Goal: Information Seeking & Learning: Learn about a topic

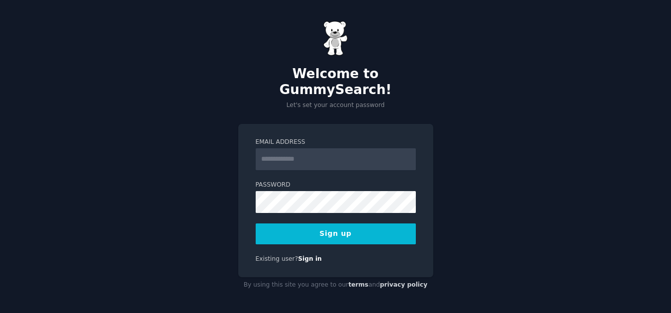
click at [333, 156] on input "Email Address" at bounding box center [336, 159] width 160 height 22
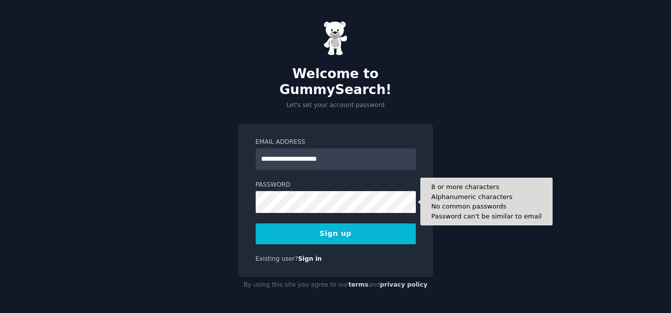
type input "**********"
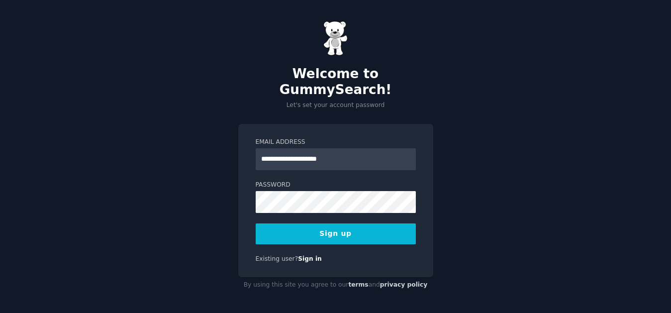
click at [329, 231] on button "Sign up" at bounding box center [336, 233] width 160 height 21
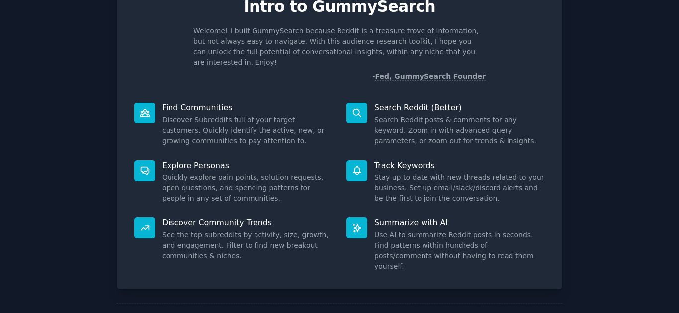
scroll to position [67, 0]
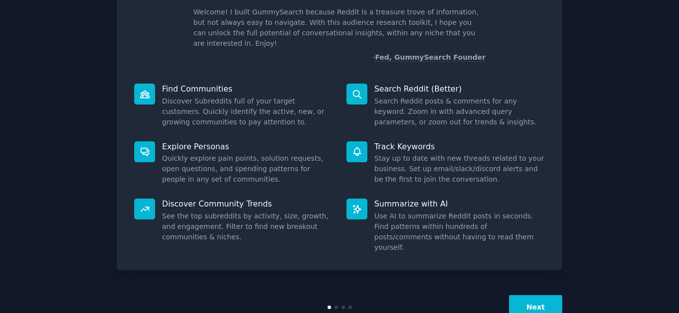
click at [144, 207] on icon at bounding box center [145, 209] width 8 height 4
click at [184, 198] on p "Discover Community Trends" at bounding box center [247, 203] width 171 height 10
click at [530, 295] on button "Next" at bounding box center [535, 307] width 53 height 24
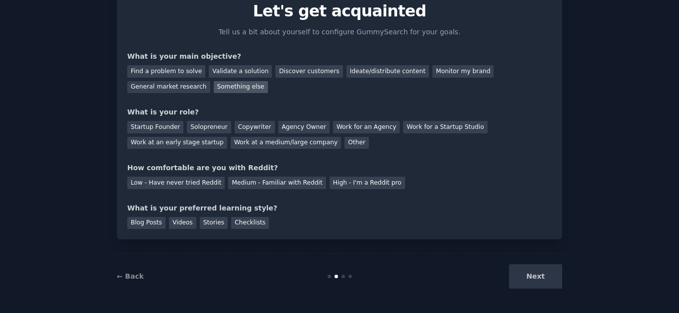
click at [214, 87] on div "Something else" at bounding box center [241, 87] width 54 height 12
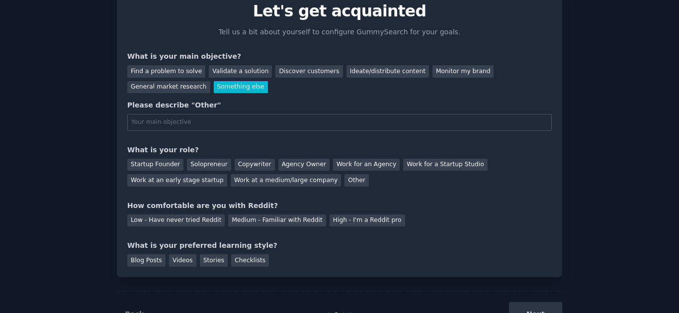
click at [188, 124] on input "text" at bounding box center [339, 122] width 425 height 17
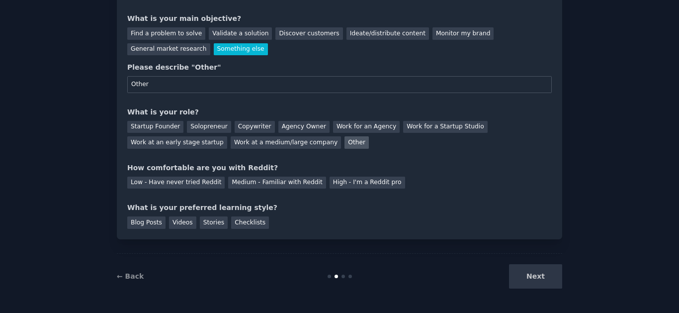
type input "Other"
click at [345, 141] on div "Other" at bounding box center [357, 142] width 24 height 12
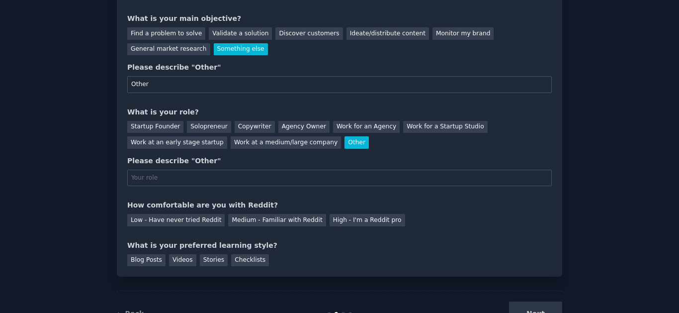
click at [228, 176] on input "text" at bounding box center [339, 178] width 425 height 17
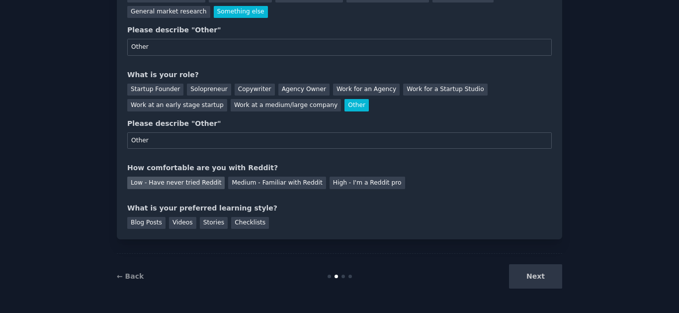
type input "Other"
click at [169, 182] on div "Low - Have never tried Reddit" at bounding box center [175, 182] width 97 height 12
click at [174, 221] on div "Videos" at bounding box center [182, 223] width 27 height 12
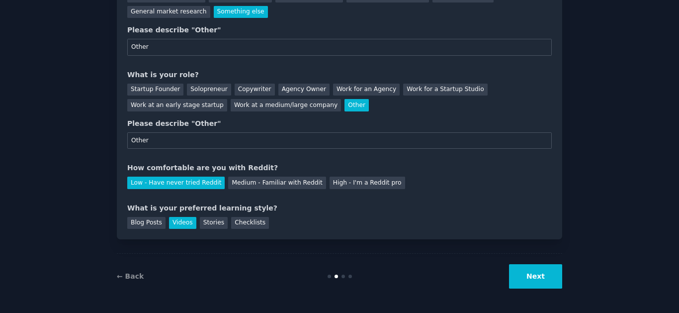
click at [539, 278] on button "Next" at bounding box center [535, 276] width 53 height 24
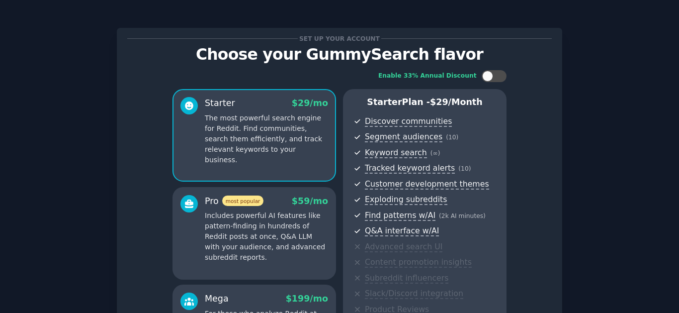
scroll to position [159, 0]
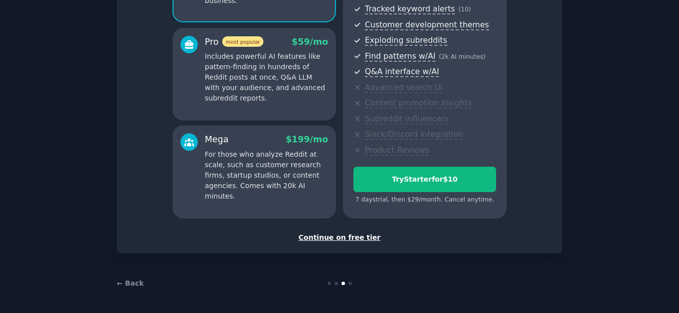
click at [315, 239] on div "Continue on free tier" at bounding box center [339, 237] width 425 height 10
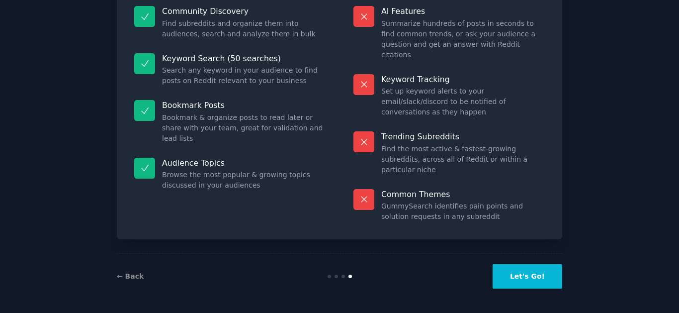
scroll to position [75, 0]
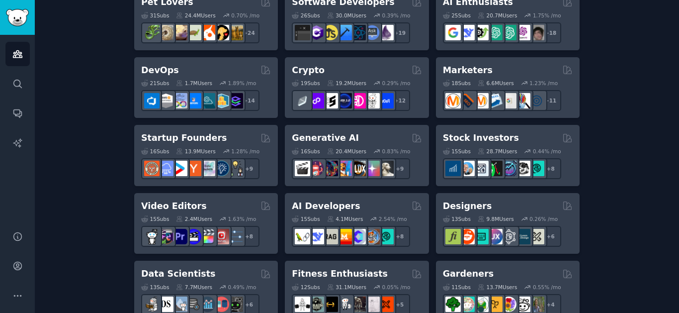
scroll to position [208, 0]
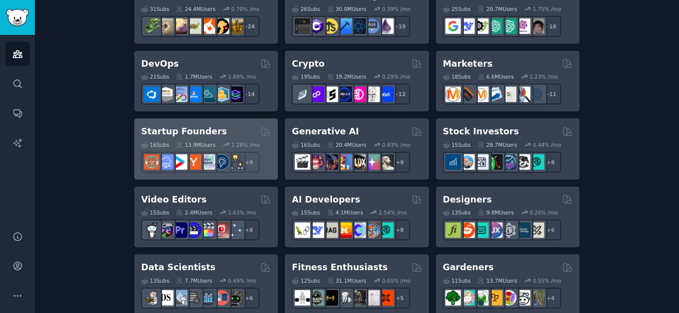
click at [198, 132] on h2 "Startup Founders" at bounding box center [184, 131] width 86 height 12
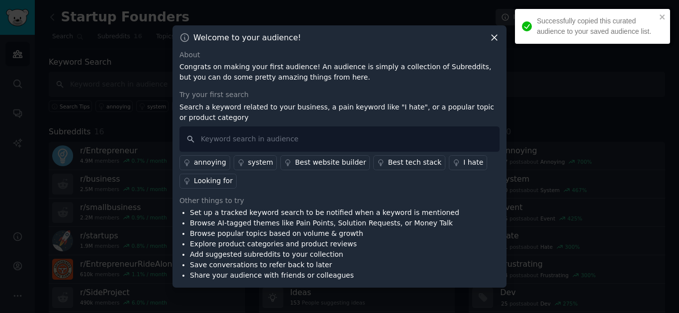
click at [493, 39] on icon at bounding box center [494, 37] width 5 height 5
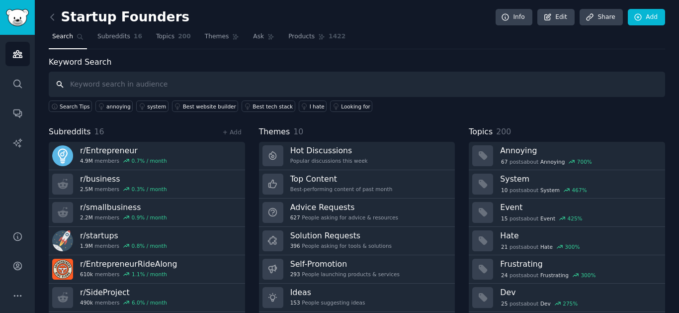
scroll to position [30, 0]
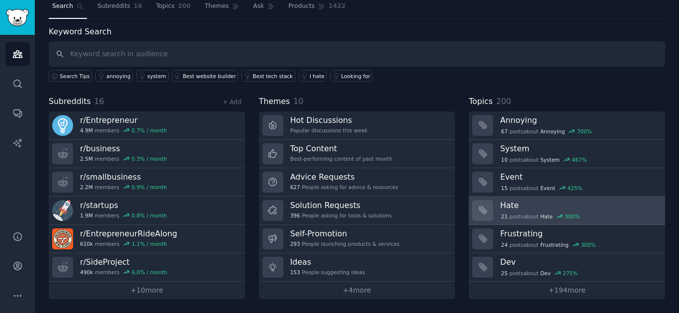
click at [530, 208] on h3 "Hate" at bounding box center [579, 205] width 158 height 10
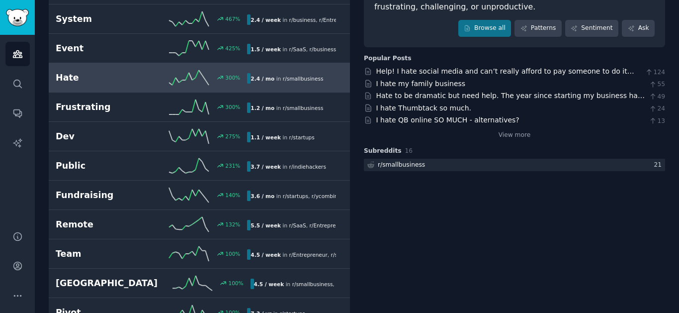
scroll to position [142, 0]
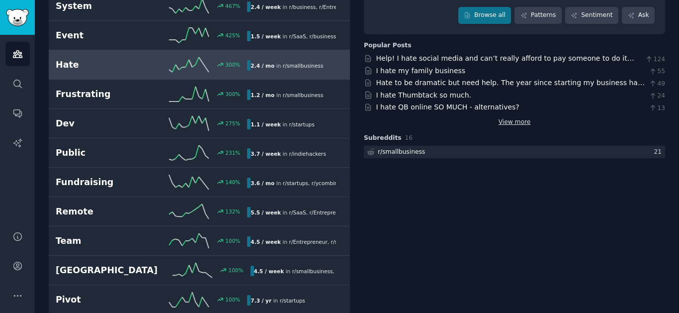
click at [501, 118] on link "View more" at bounding box center [515, 122] width 32 height 9
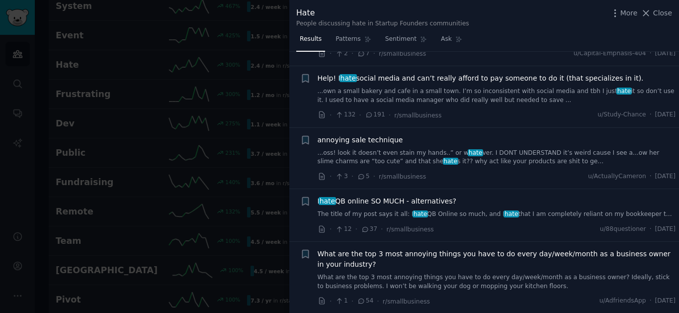
scroll to position [5792, 0]
